Goal: Ask a question

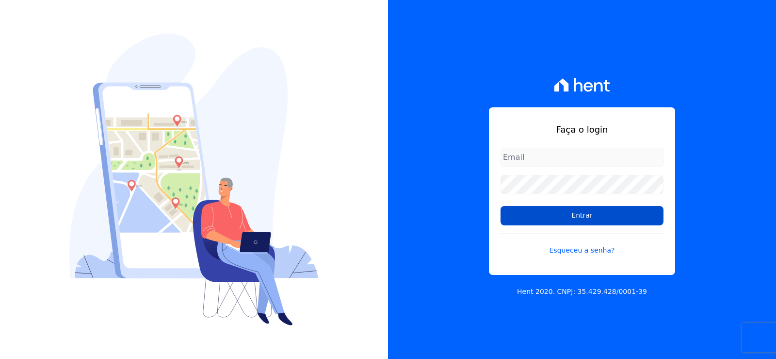
type input "[PERSON_NAME][EMAIL_ADDRESS][DOMAIN_NAME]"
click at [577, 220] on input "Entrar" at bounding box center [582, 215] width 163 height 19
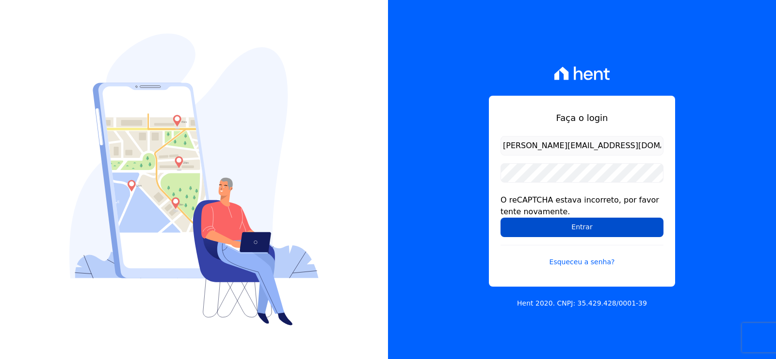
click at [527, 224] on input "Entrar" at bounding box center [582, 226] width 163 height 19
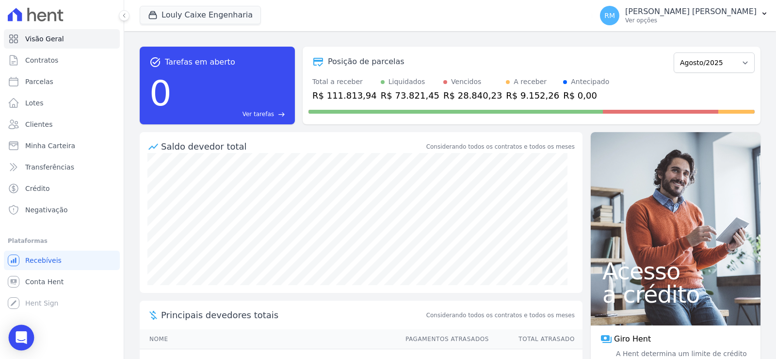
click at [25, 338] on icon "Open Intercom Messenger" at bounding box center [21, 337] width 11 height 13
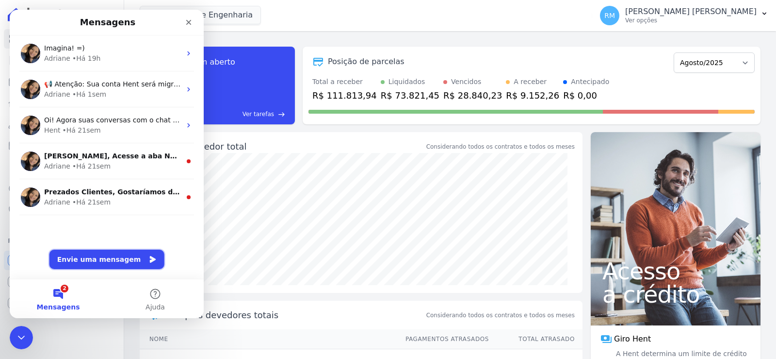
click at [93, 257] on button "Envie uma mensagem" at bounding box center [106, 258] width 115 height 19
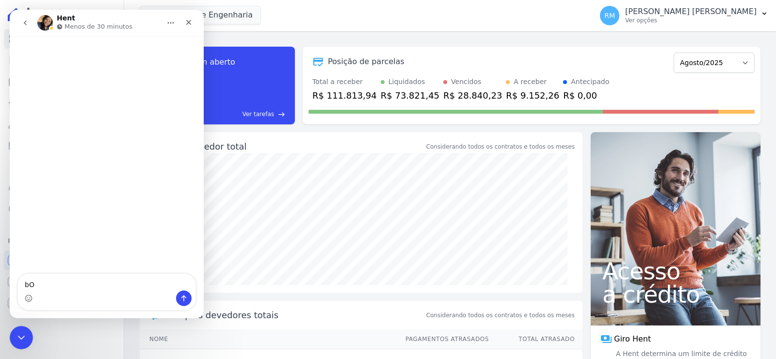
type textarea "b"
type textarea "Bom dia,"
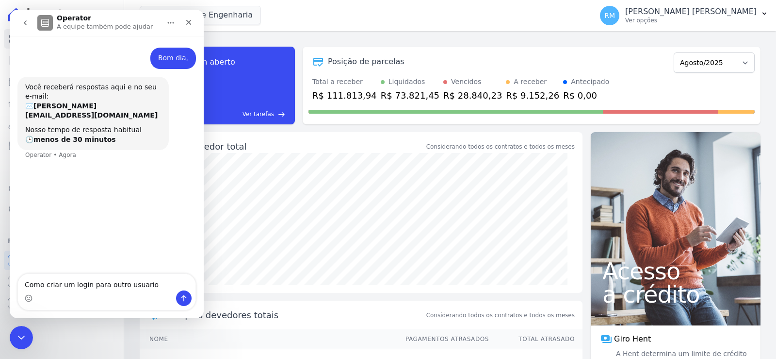
type textarea "Como criar um login para outro usuario?"
